Goal: Register for event/course

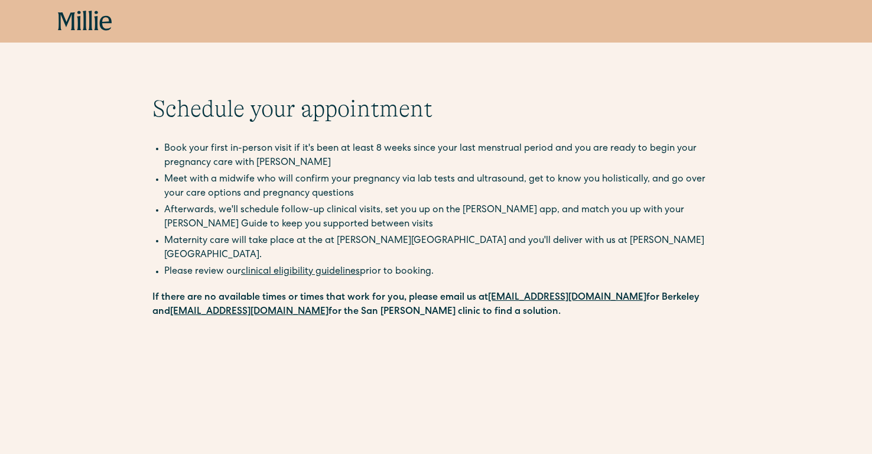
click at [63, 22] on icon at bounding box center [85, 21] width 54 height 21
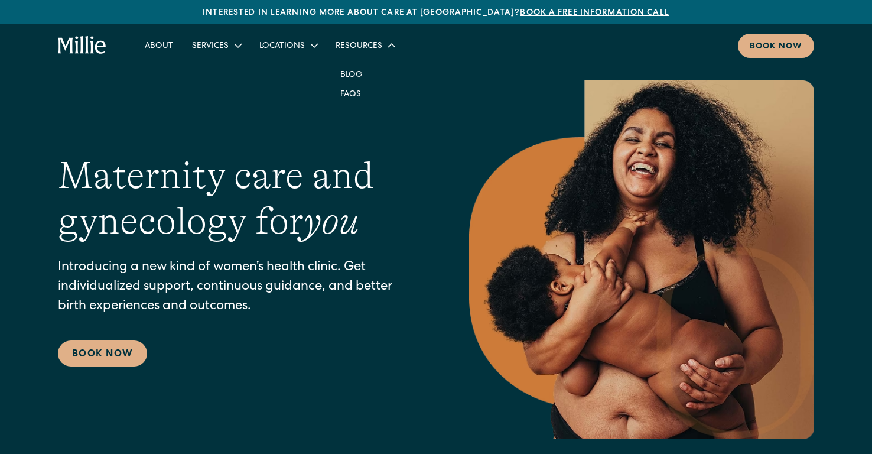
click at [362, 45] on div "Resources" at bounding box center [359, 46] width 47 height 12
click at [345, 75] on link "Blog" at bounding box center [351, 73] width 41 height 19
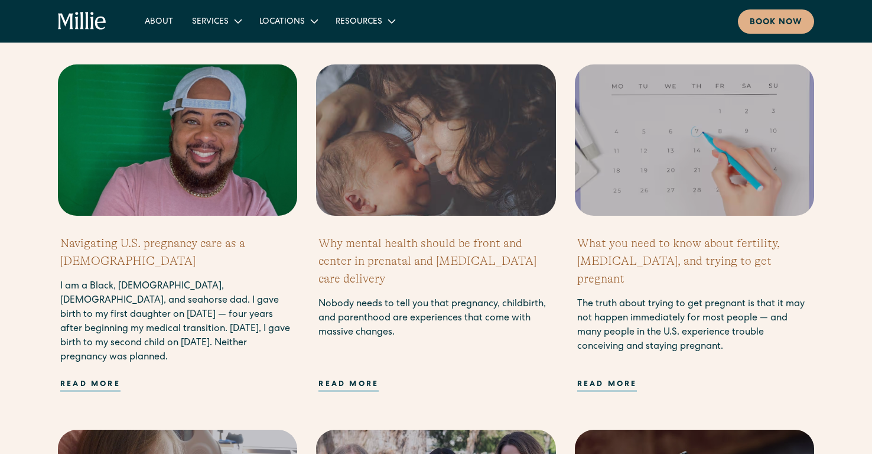
scroll to position [772, 0]
click at [157, 17] on link "About" at bounding box center [158, 20] width 47 height 19
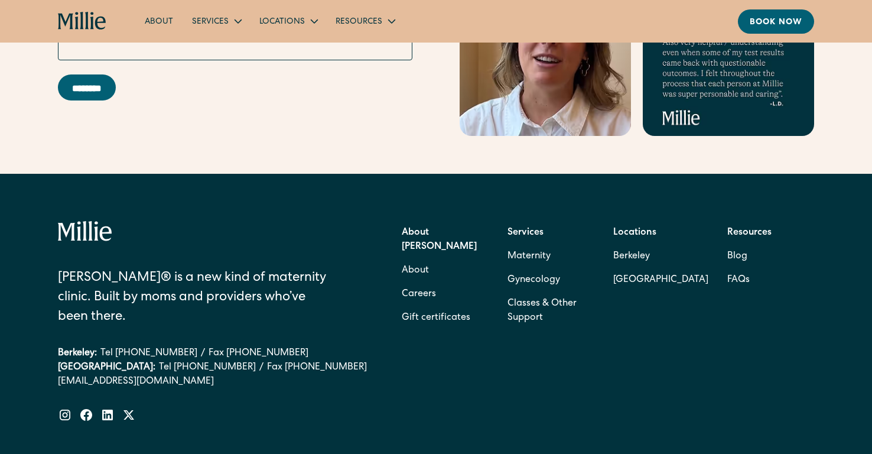
scroll to position [3849, 0]
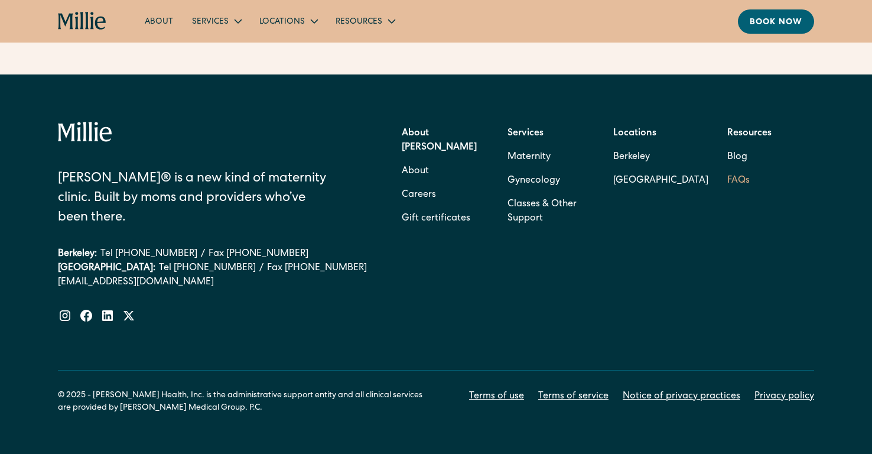
click at [740, 169] on link "FAQs" at bounding box center [738, 181] width 22 height 24
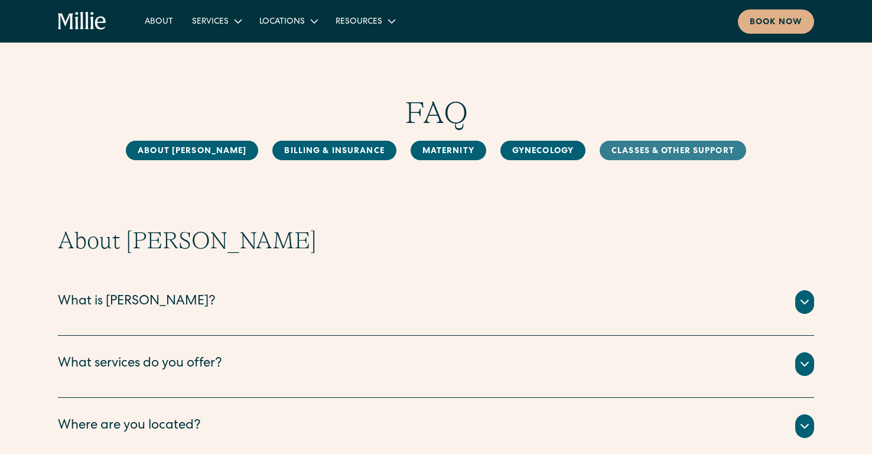
click at [651, 152] on link "Classes & Other Support" at bounding box center [673, 150] width 147 height 19
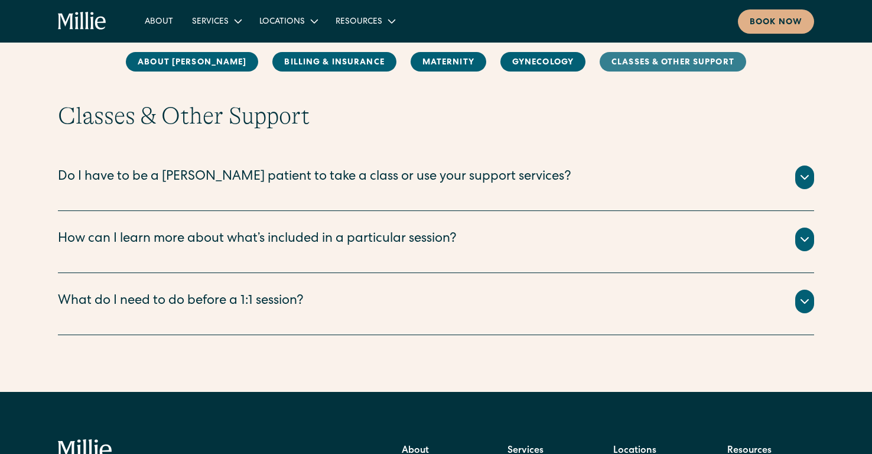
scroll to position [2077, 0]
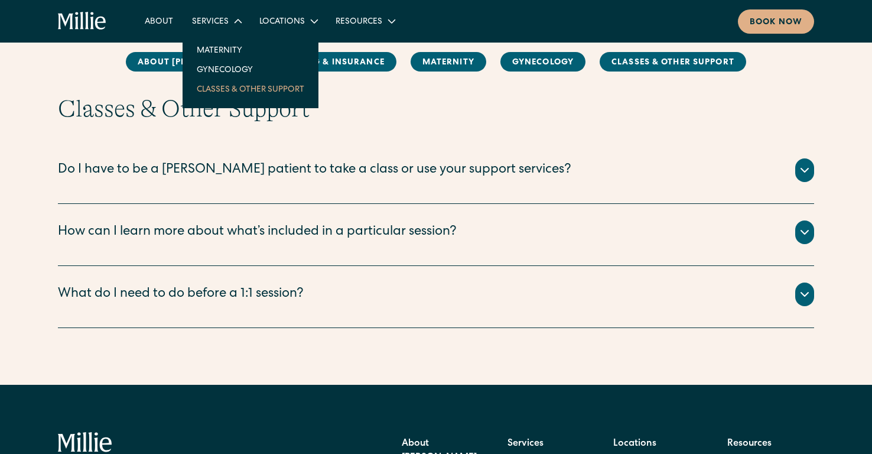
click at [220, 84] on link "Classes & Other Support" at bounding box center [250, 88] width 126 height 19
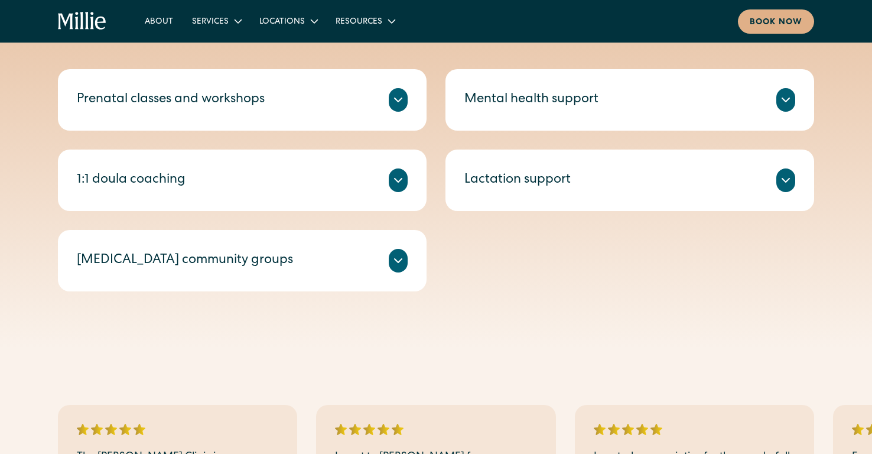
scroll to position [484, 0]
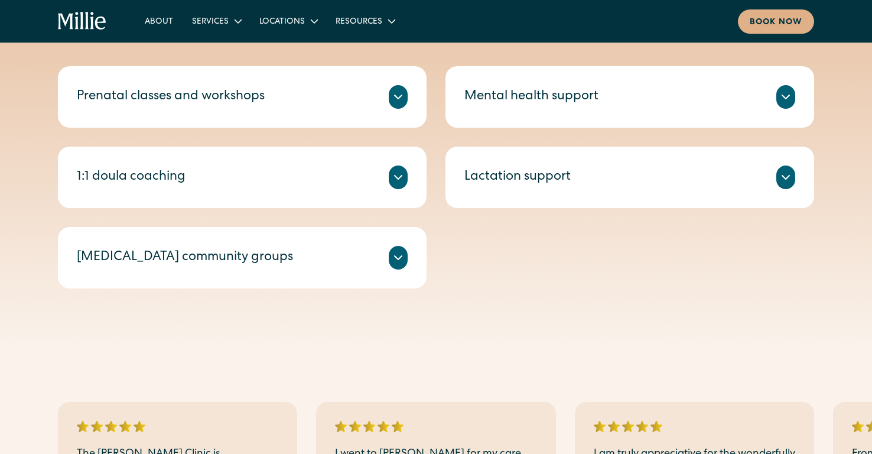
click at [339, 106] on div "Prenatal classes and workshops" at bounding box center [242, 97] width 331 height 24
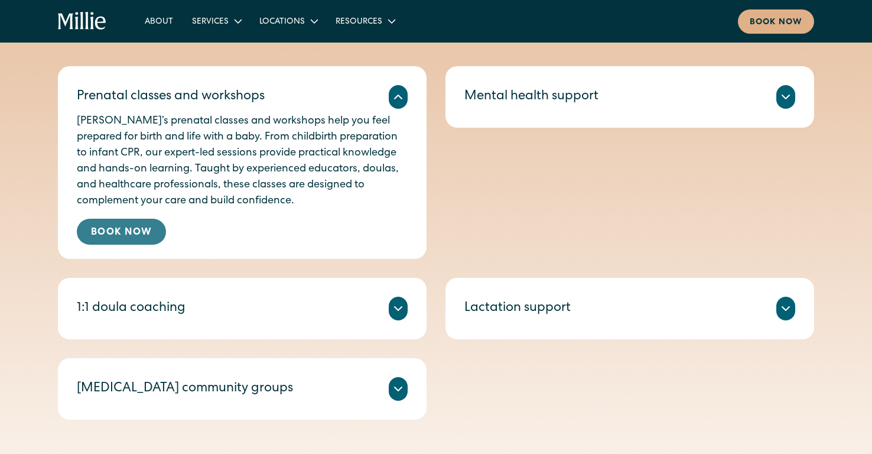
click at [141, 234] on link "Book Now" at bounding box center [121, 232] width 89 height 26
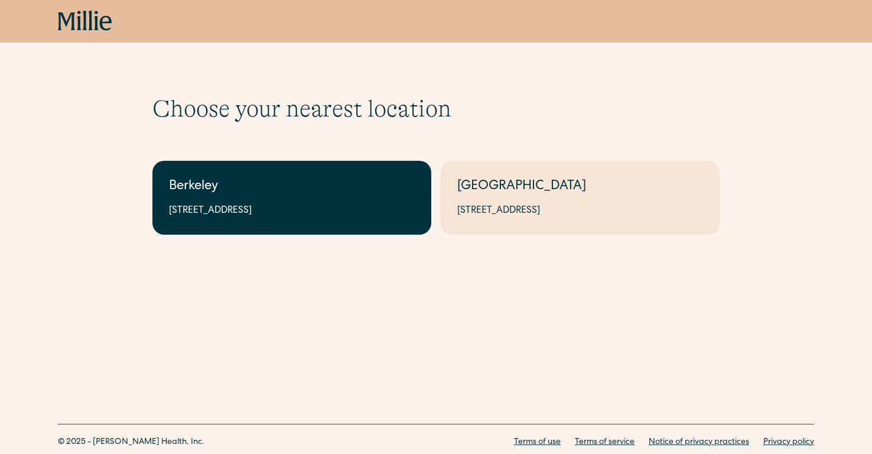
click at [338, 176] on link "Berkeley 2999 Regent St, Suite 524, Berkeley, CA 94705" at bounding box center [291, 198] width 279 height 74
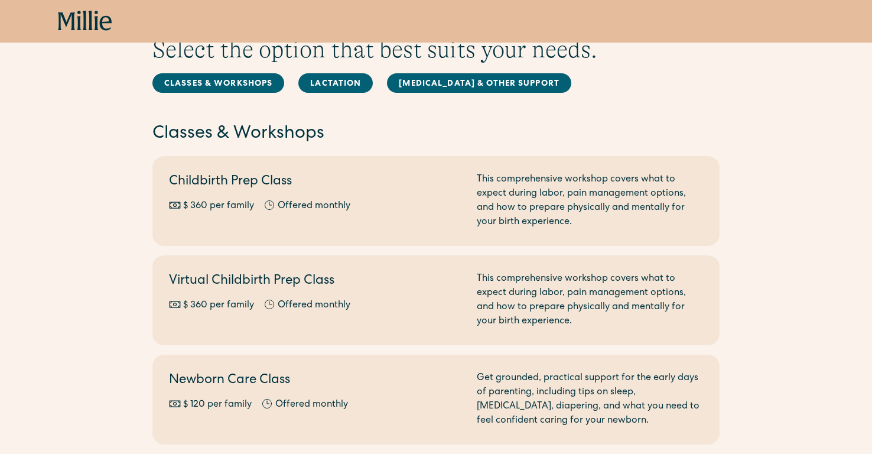
scroll to position [48, 0]
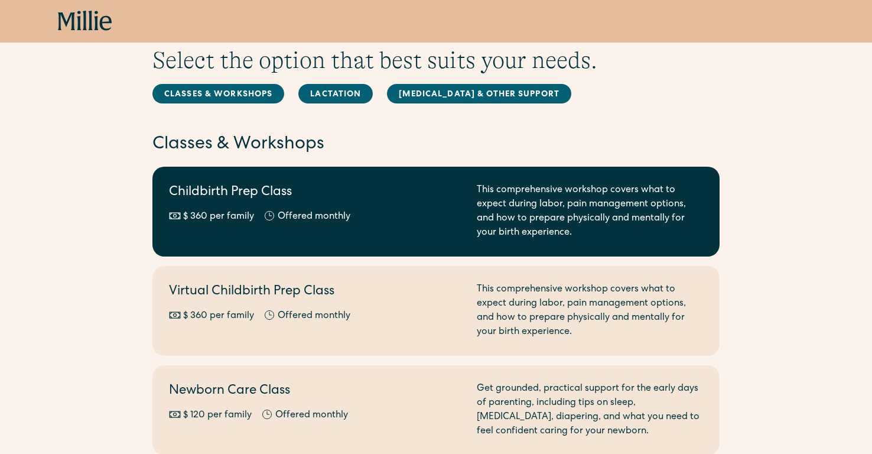
click at [482, 209] on div "This comprehensive workshop covers what to expect during labor, pain management…" at bounding box center [590, 211] width 226 height 57
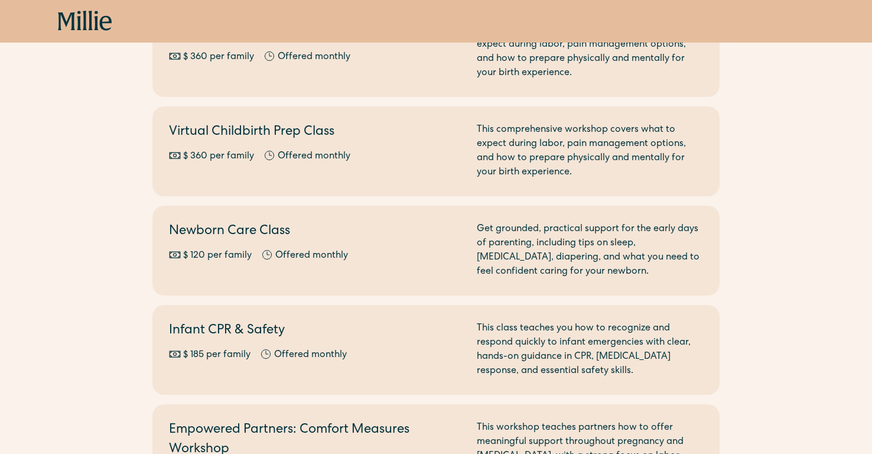
scroll to position [219, 0]
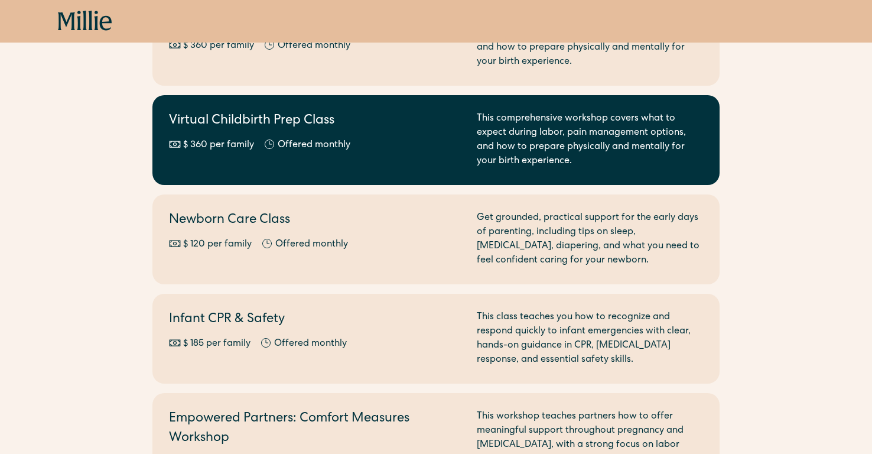
click at [385, 151] on div "$ 360 per family Offered monthly Every other month" at bounding box center [316, 145] width 294 height 14
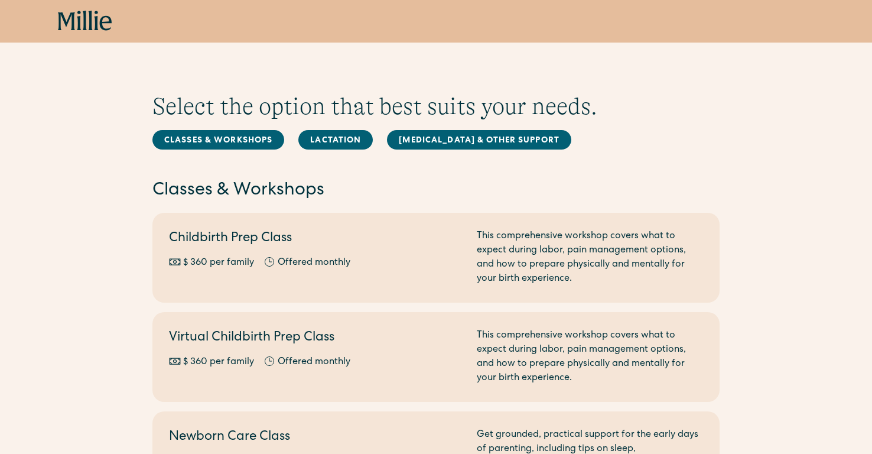
scroll to position [0, 0]
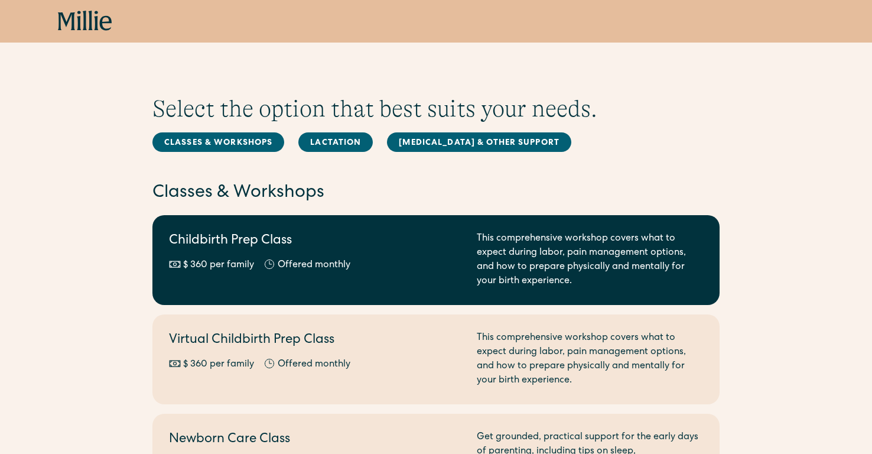
click at [413, 273] on div "Childbirth Prep Class $ 360 per family Offered monthly Every other month" at bounding box center [316, 260] width 294 height 57
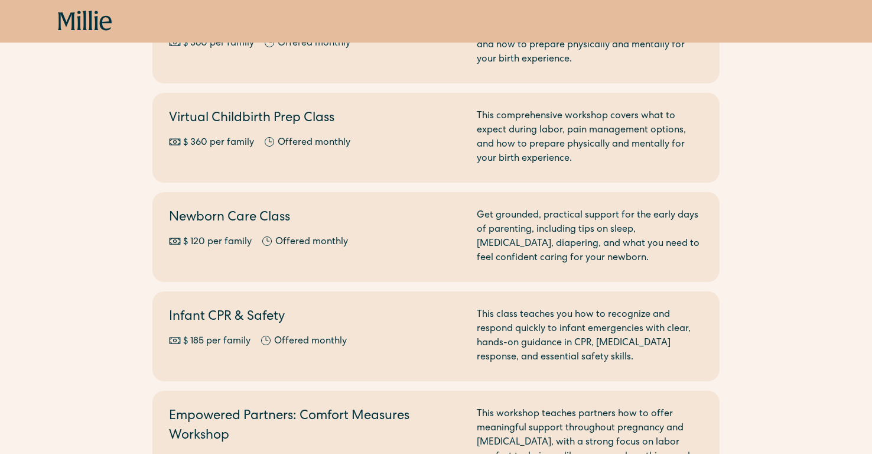
scroll to position [223, 0]
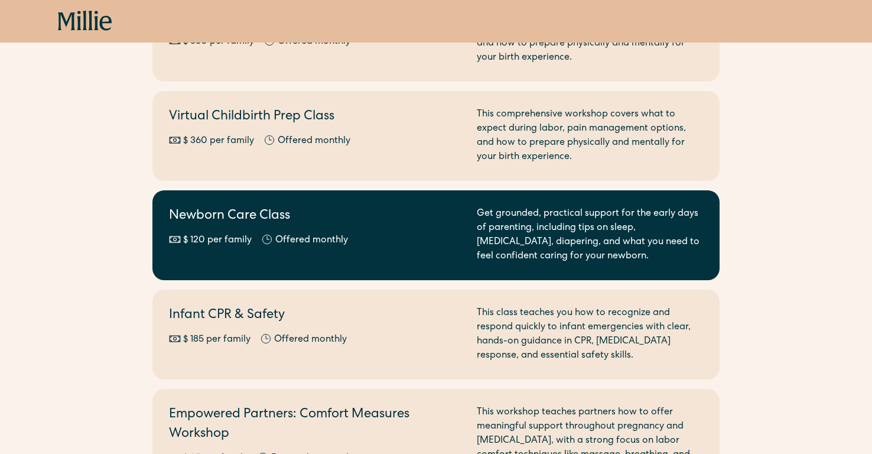
click at [401, 214] on h2 "Newborn Care Class" at bounding box center [316, 216] width 294 height 19
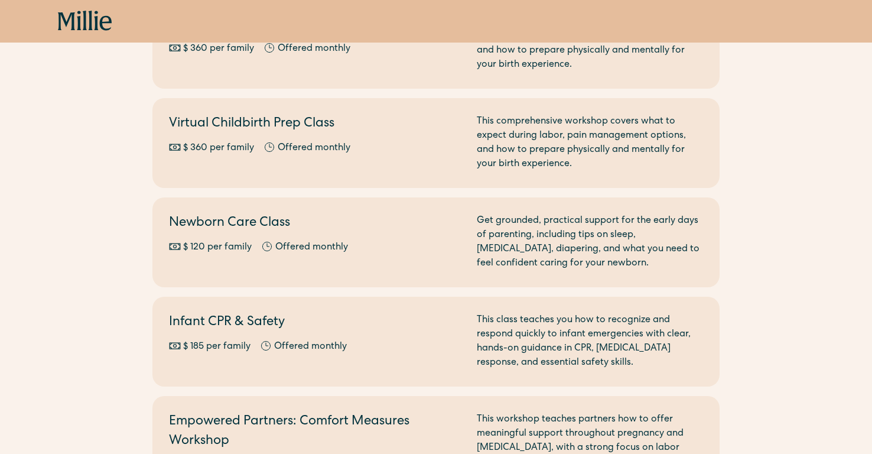
scroll to position [0, 0]
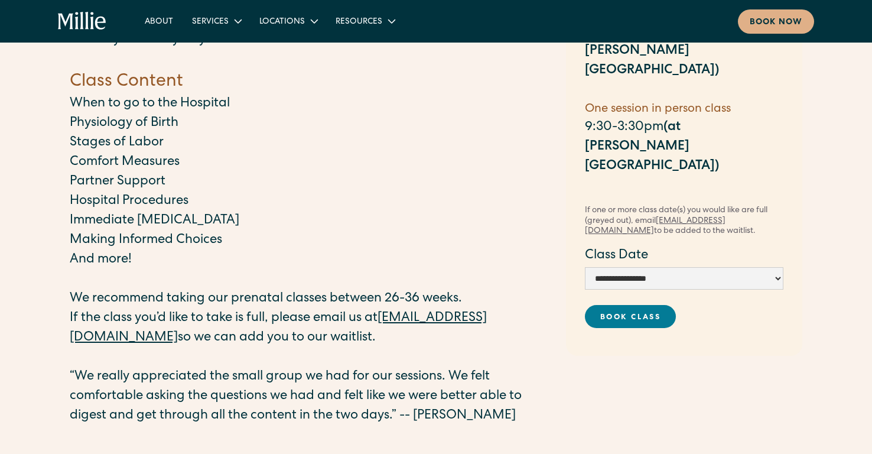
scroll to position [194, 0]
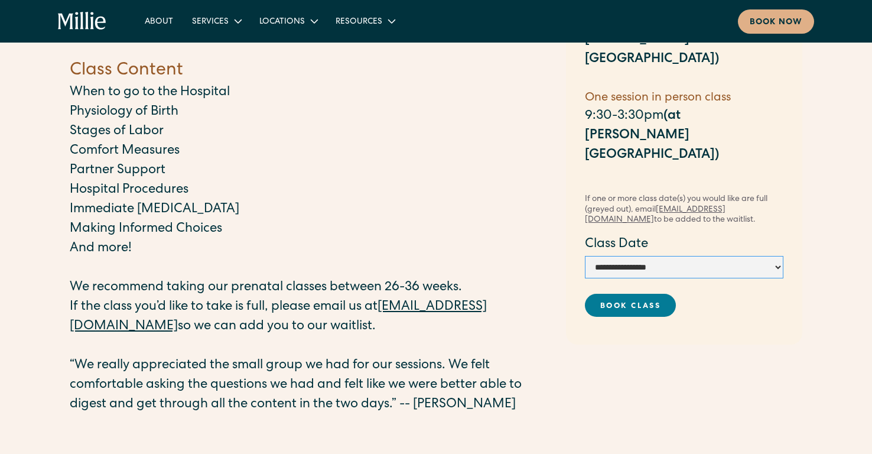
click at [752, 256] on select "**********" at bounding box center [684, 267] width 199 height 22
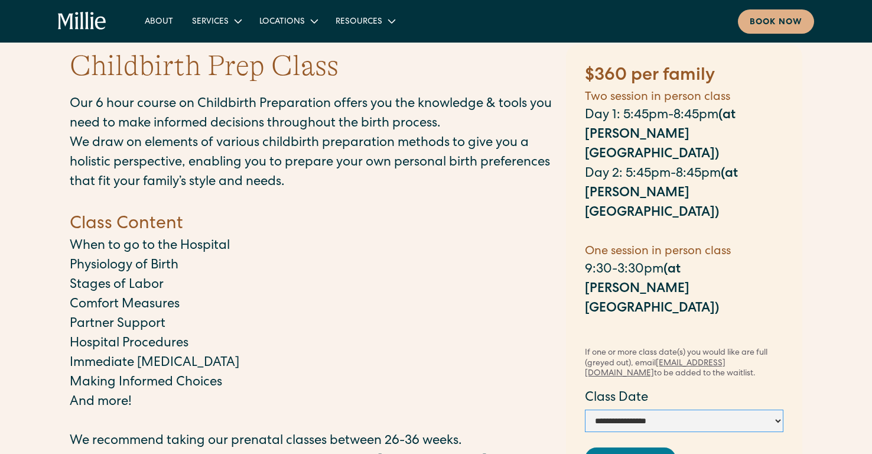
scroll to position [0, 0]
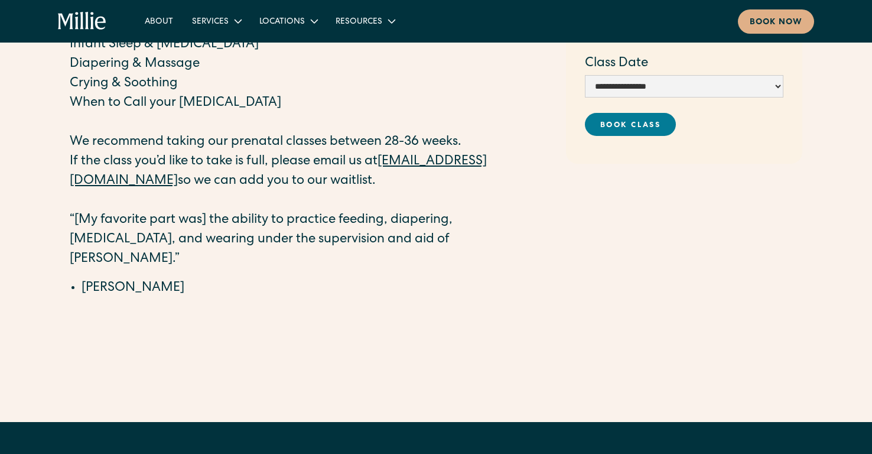
scroll to position [271, 0]
